Goal: Navigation & Orientation: Find specific page/section

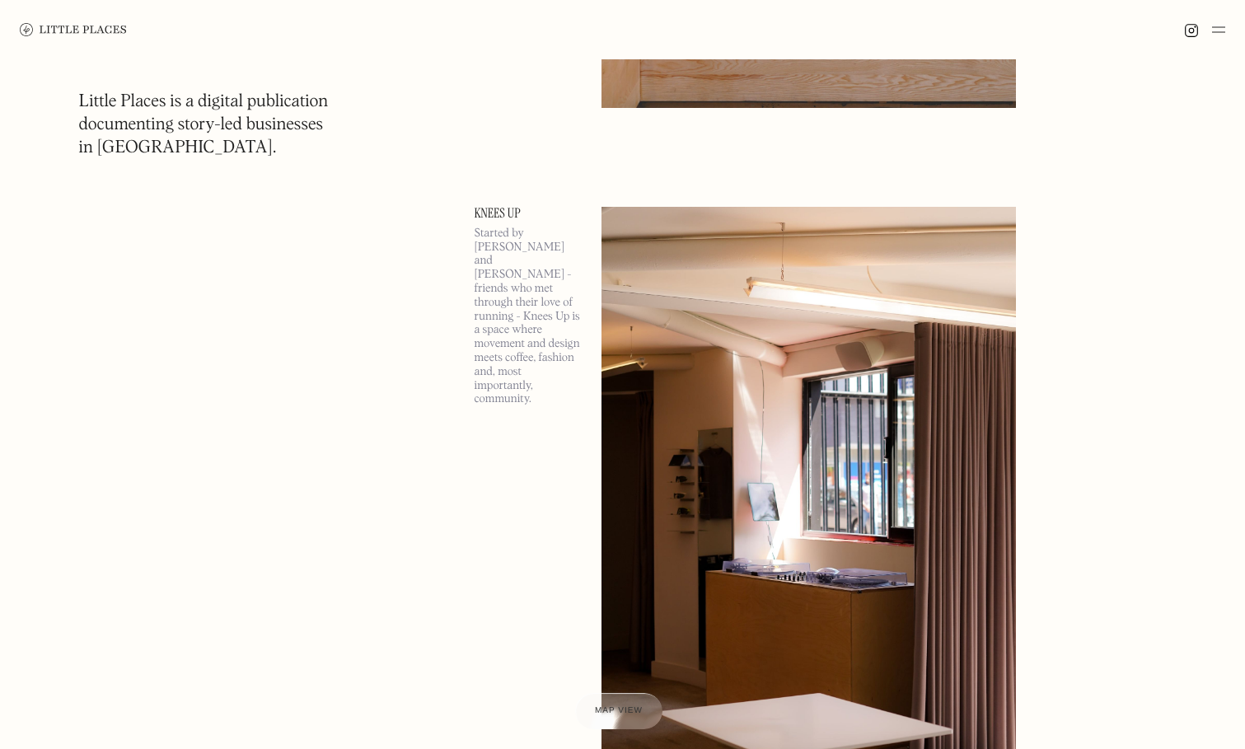
scroll to position [3013, 0]
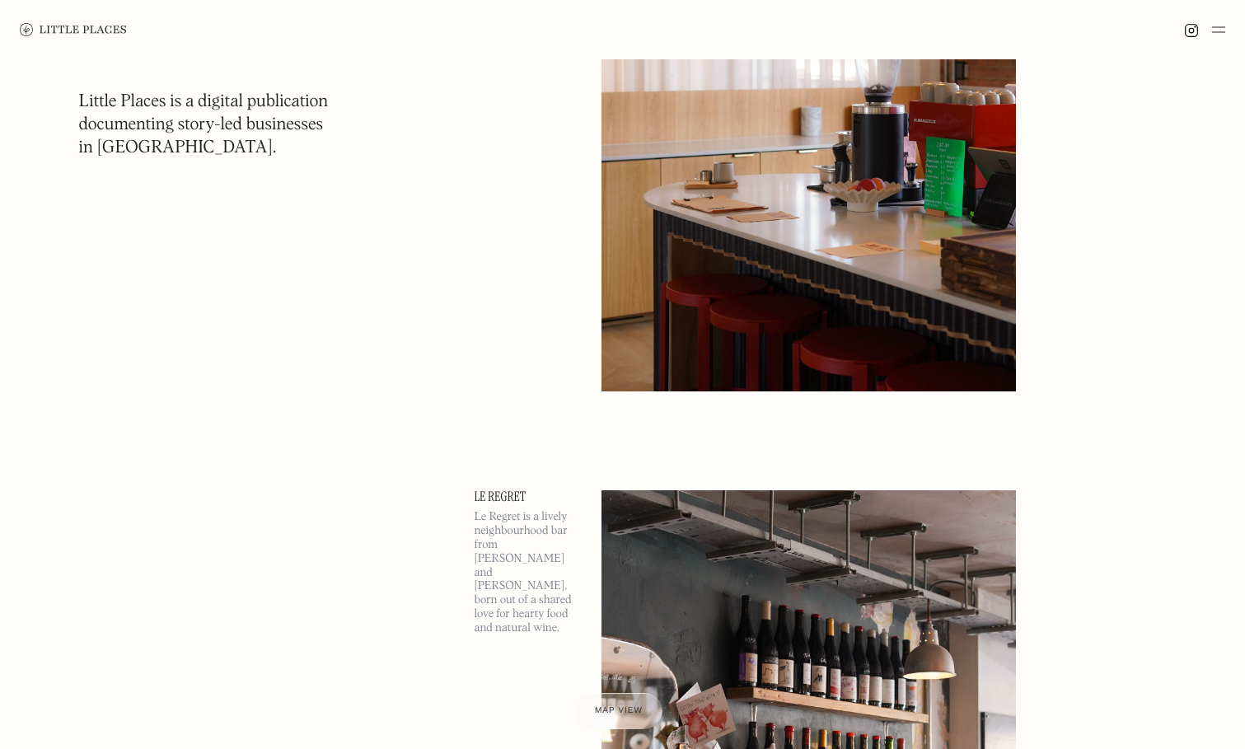
scroll to position [3013, 0]
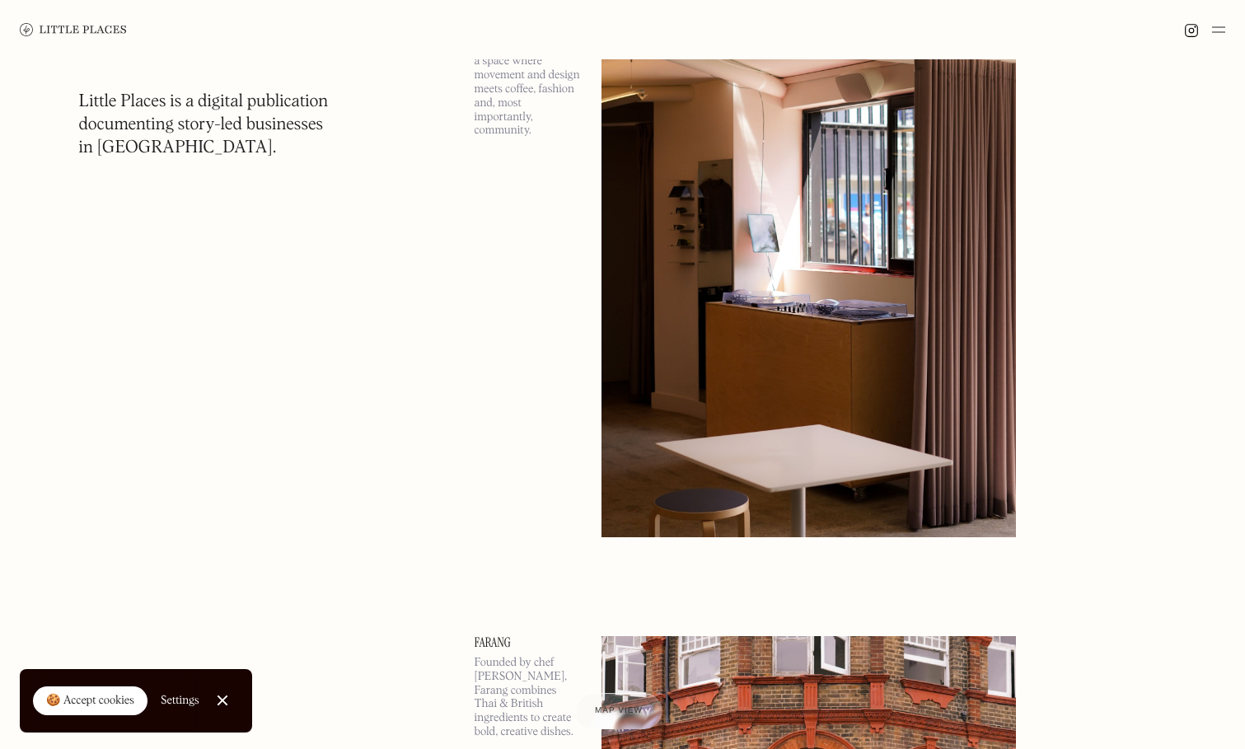
click at [81, 705] on div "🍪 Accept cookies" at bounding box center [90, 701] width 88 height 16
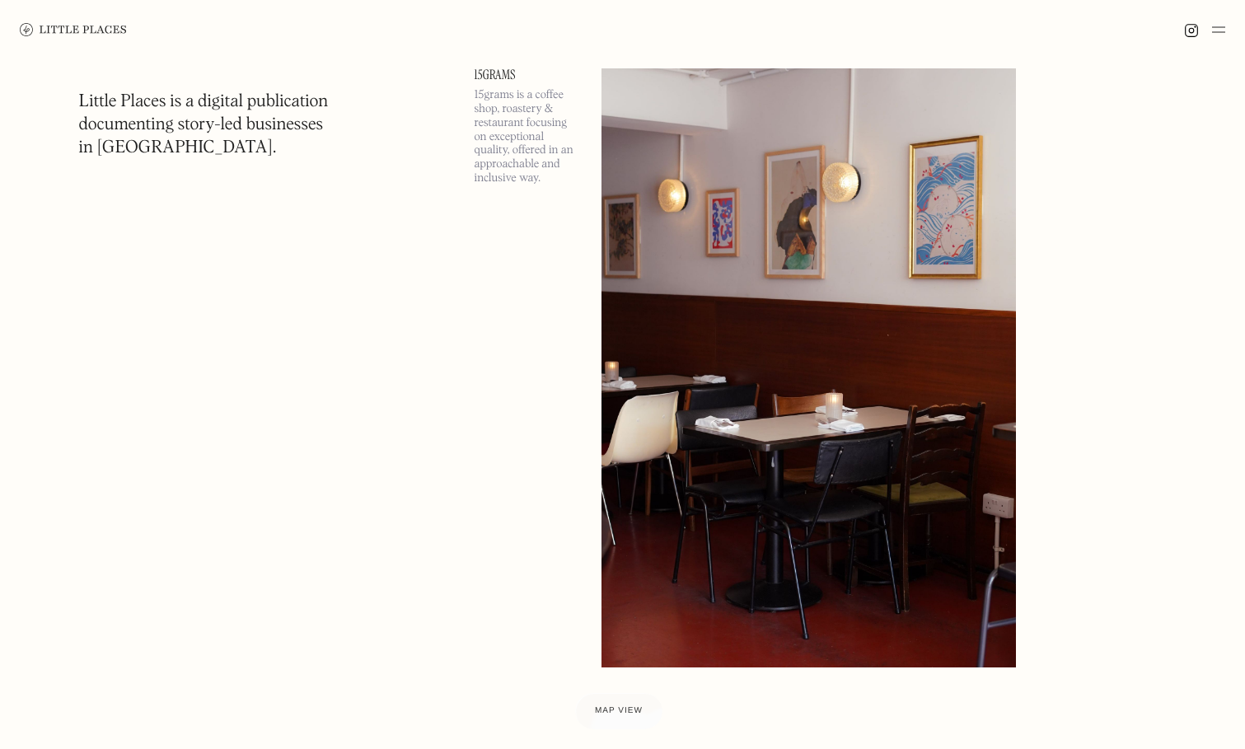
scroll to position [4285, 0]
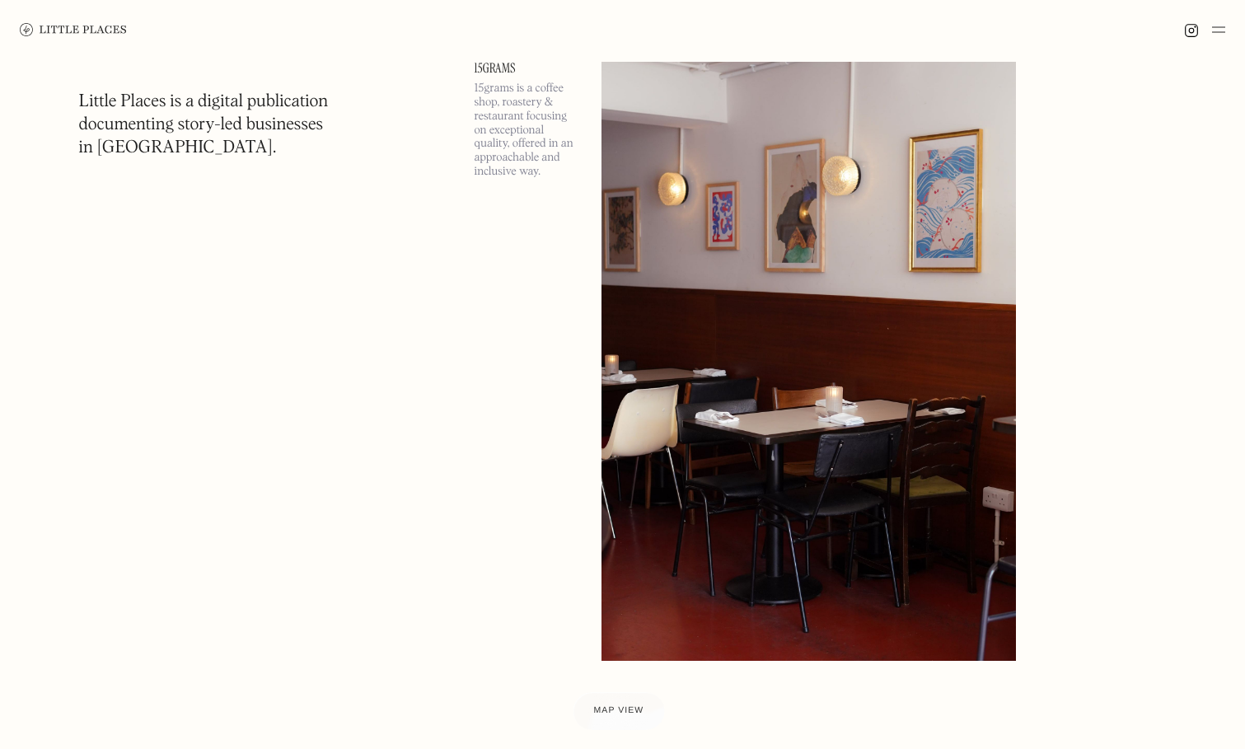
click at [616, 713] on span "Map view" at bounding box center [619, 711] width 50 height 10
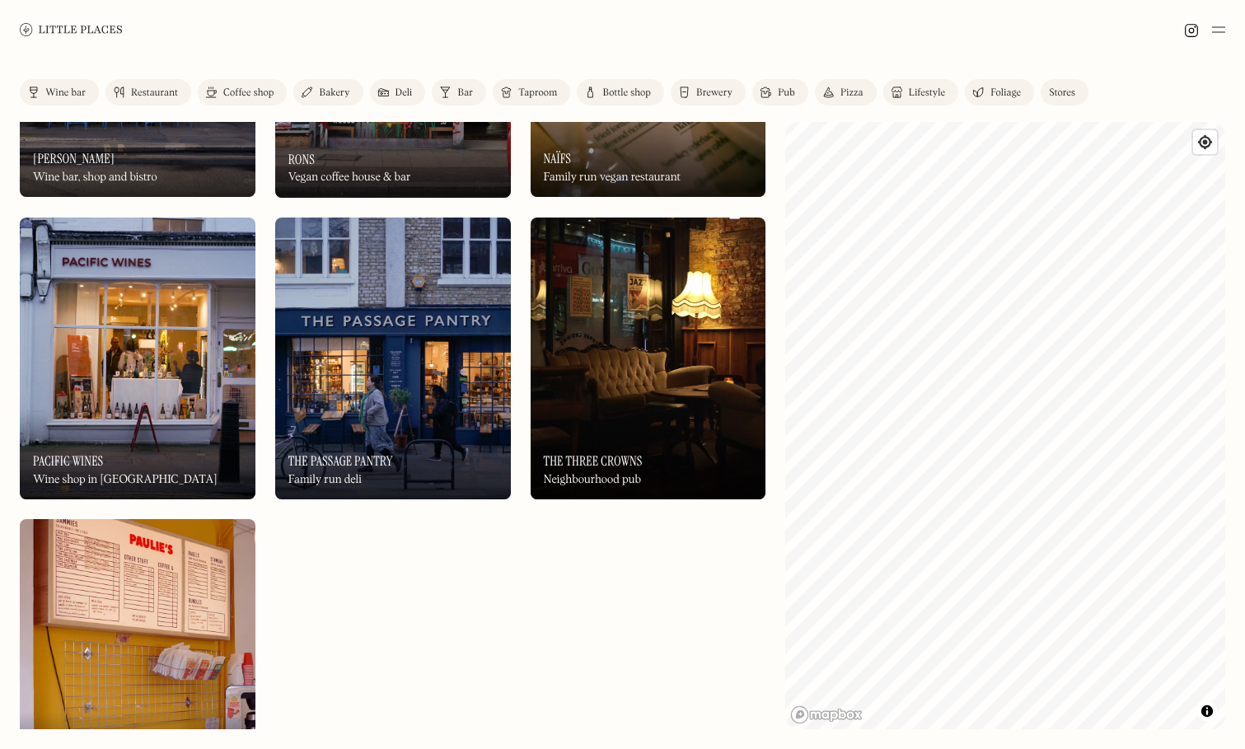
scroll to position [9700, 0]
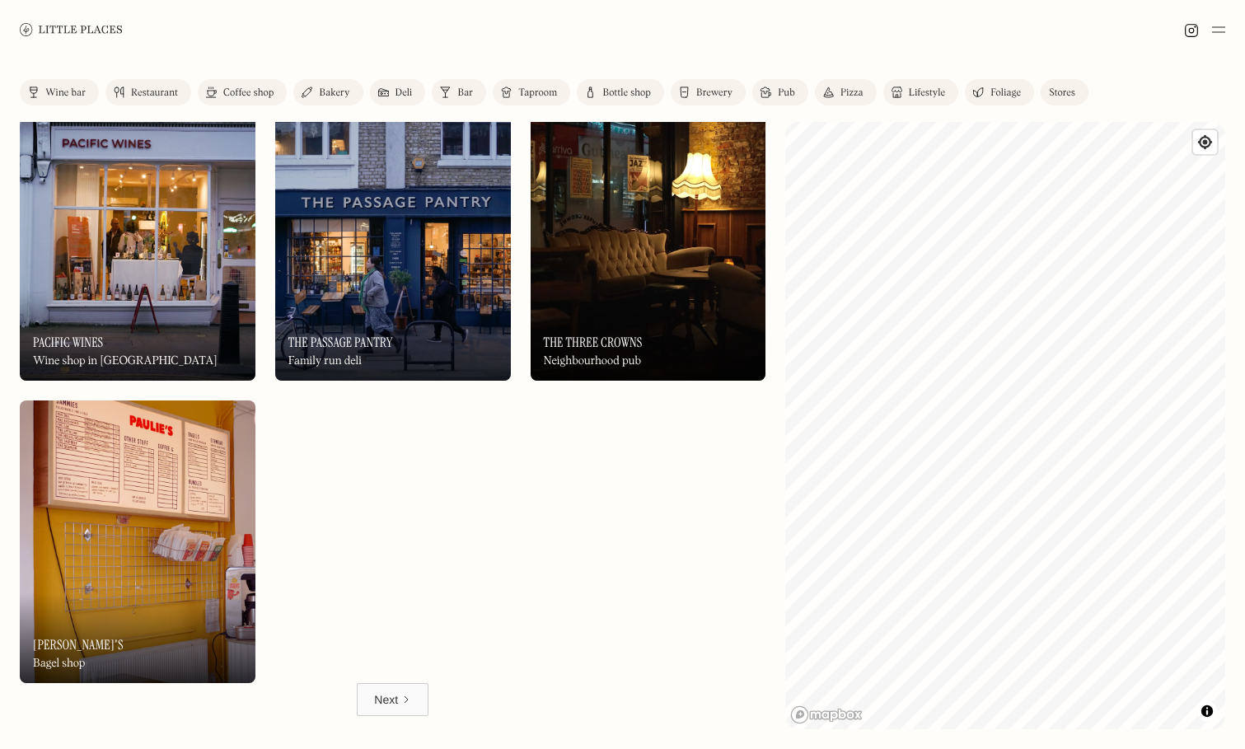
click at [397, 705] on div "Next" at bounding box center [386, 699] width 24 height 16
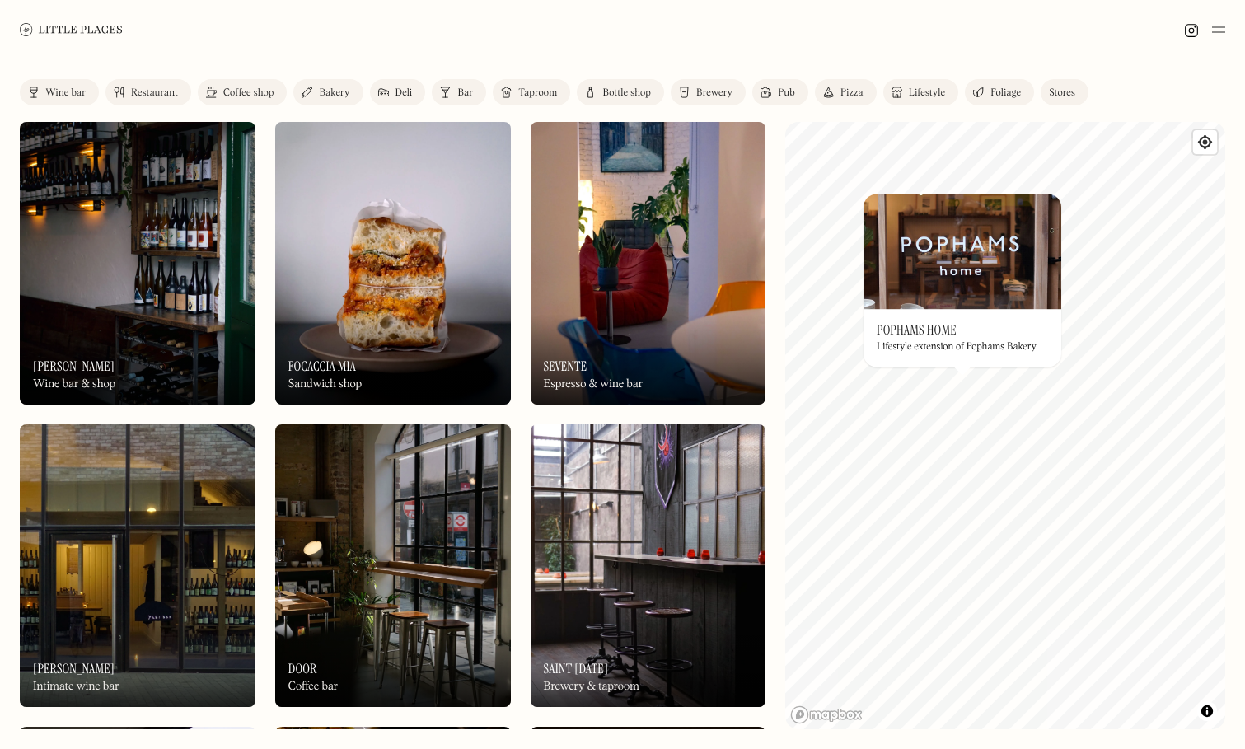
click at [953, 279] on img at bounding box center [963, 251] width 198 height 115
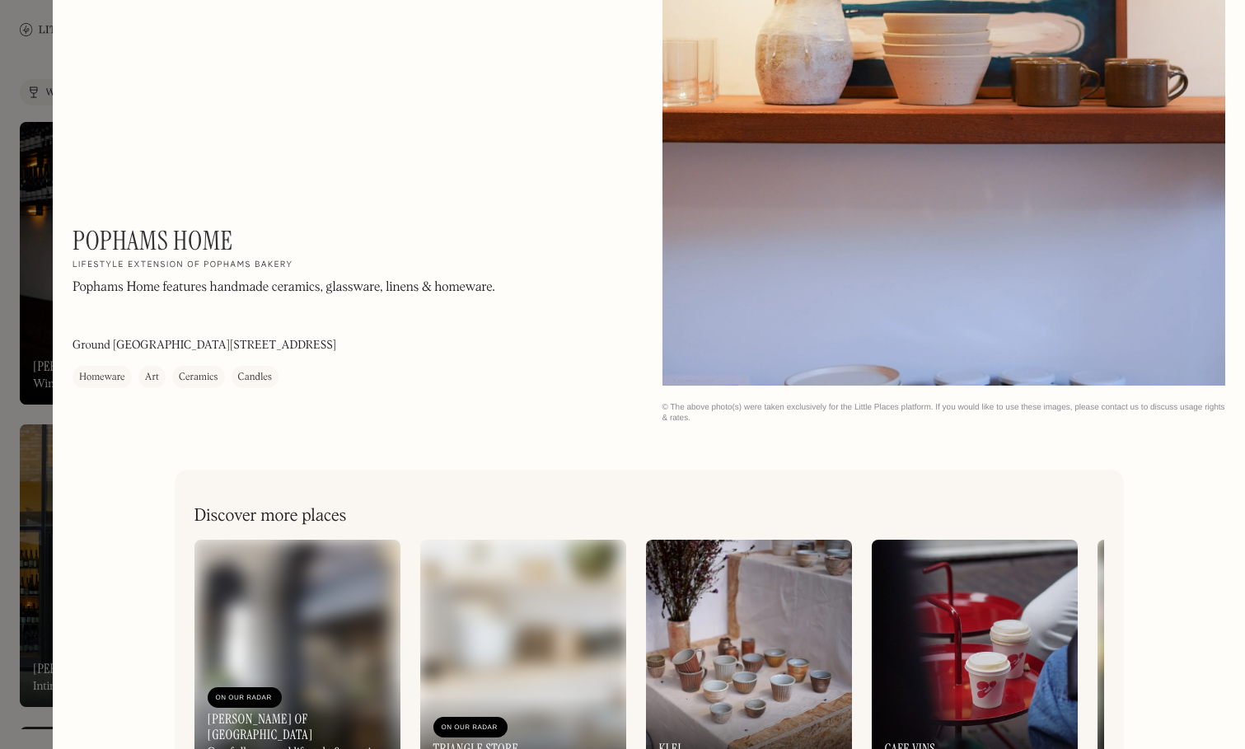
scroll to position [3291, 0]
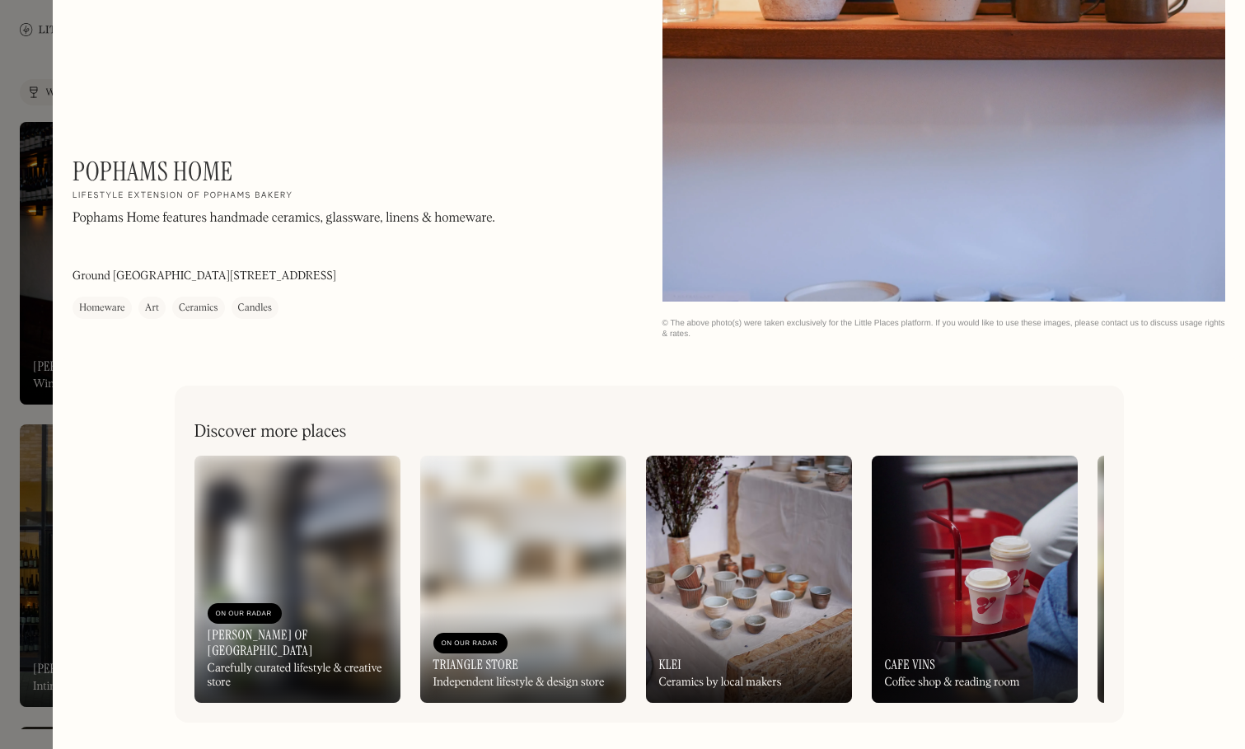
click at [531, 548] on img at bounding box center [523, 579] width 206 height 247
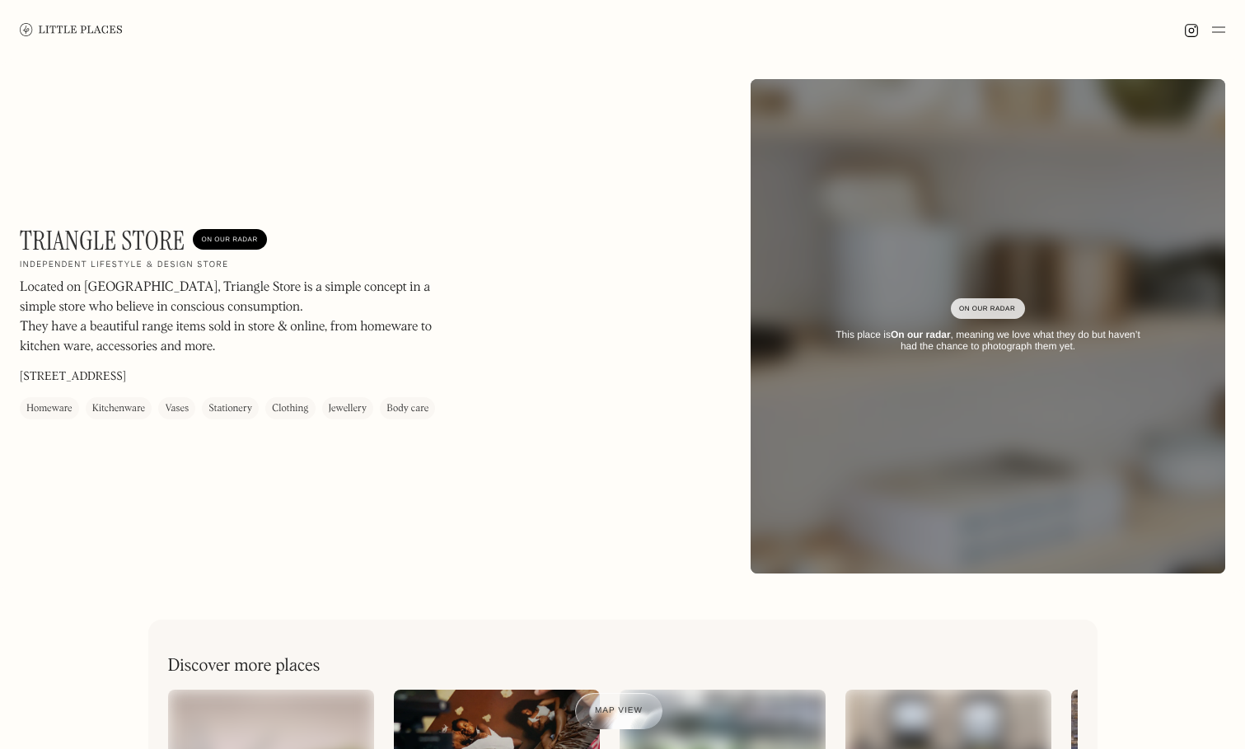
click at [1218, 28] on img at bounding box center [1218, 30] width 13 height 20
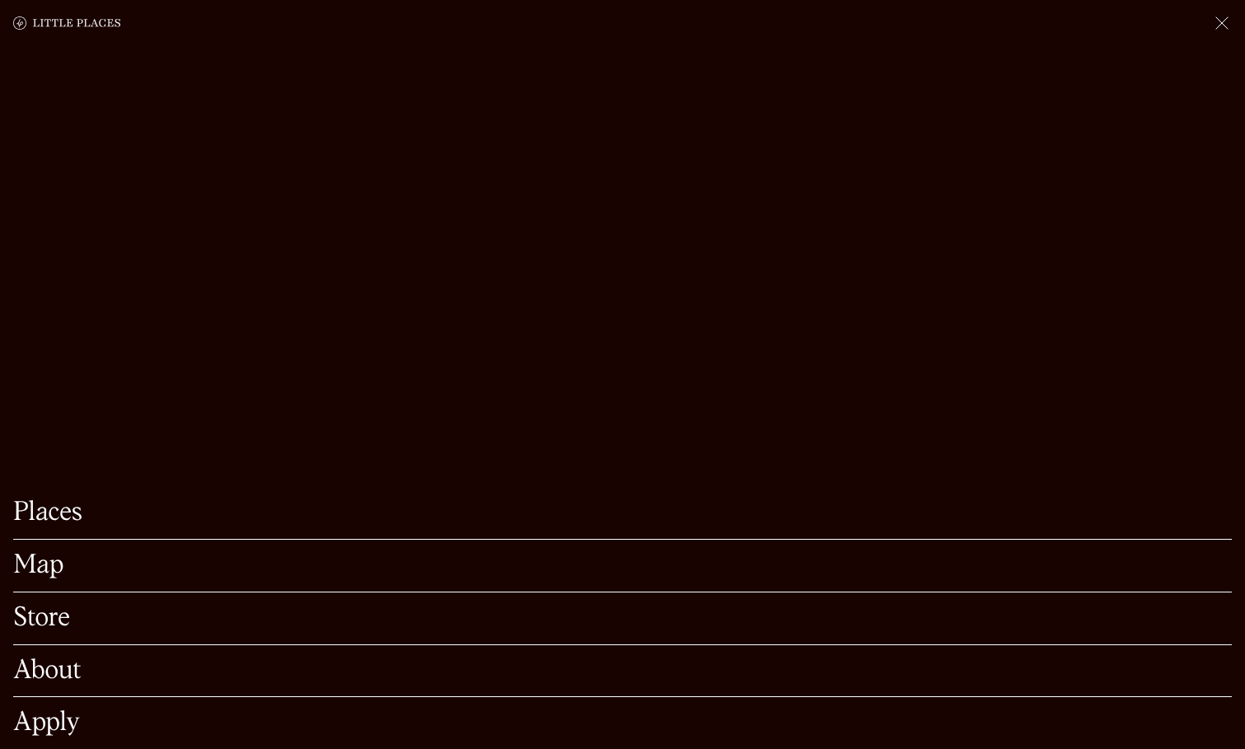
click at [51, 511] on link "Places" at bounding box center [622, 513] width 1219 height 26
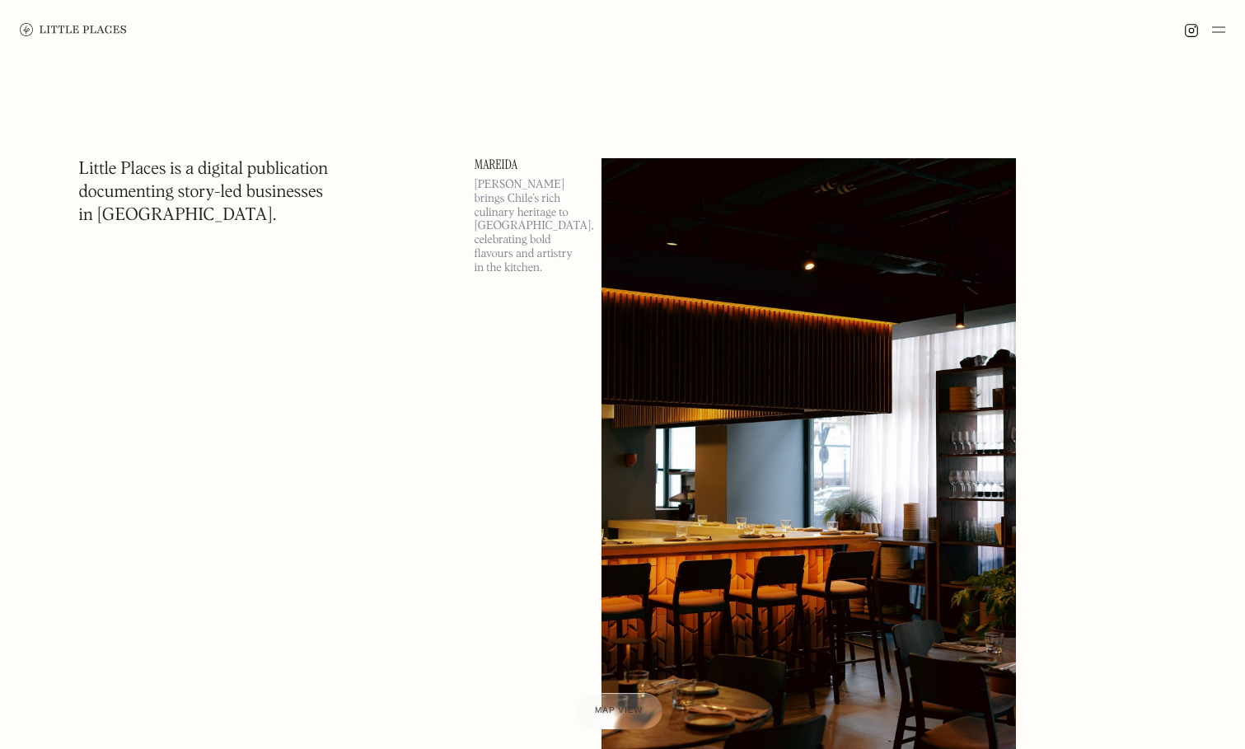
click at [499, 162] on link "Mareida" at bounding box center [528, 164] width 107 height 13
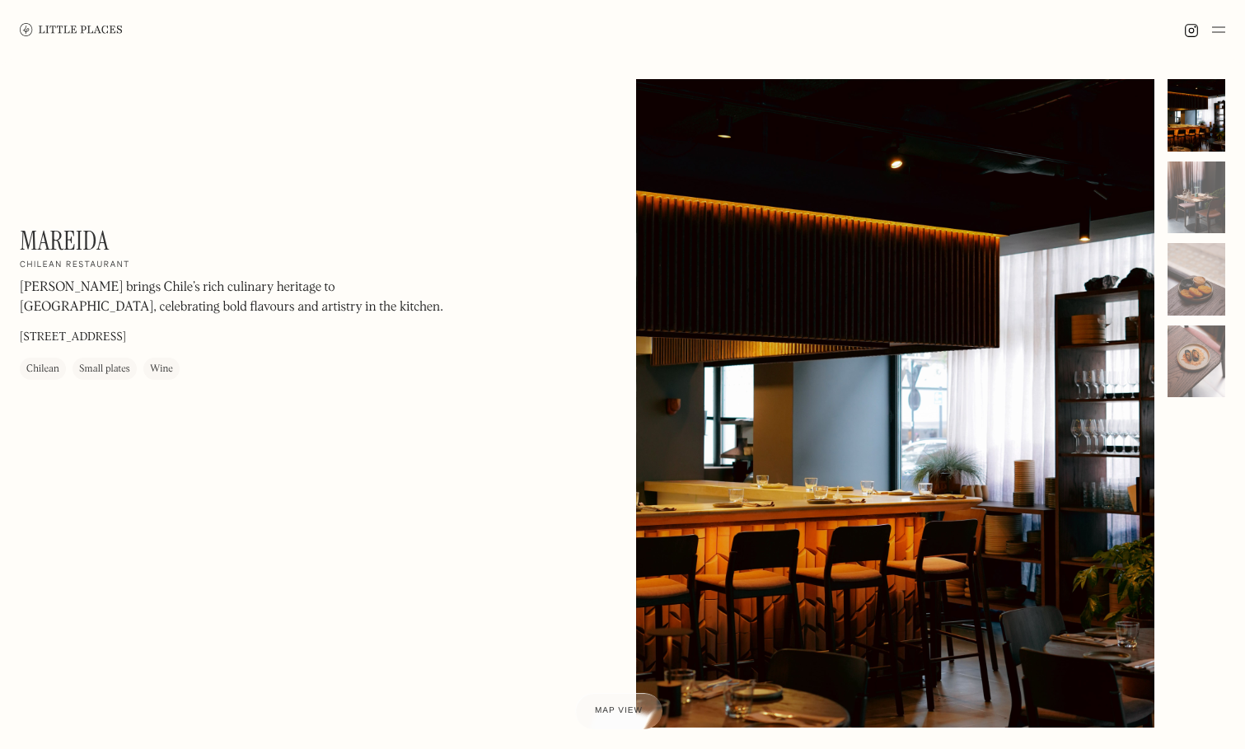
click at [78, 30] on img at bounding box center [71, 29] width 103 height 12
